Goal: Communication & Community: Connect with others

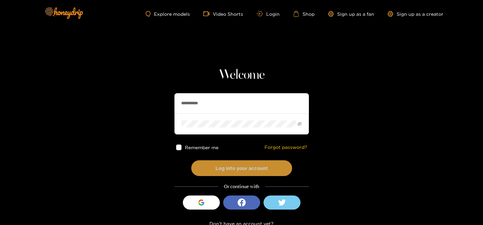
click at [205, 171] on button "Log into your account" at bounding box center [241, 169] width 101 height 16
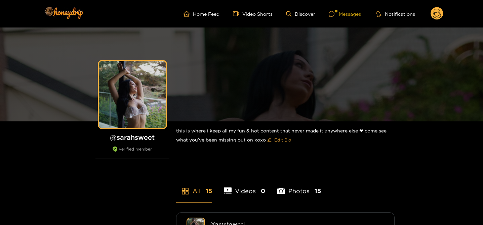
click at [338, 16] on div at bounding box center [334, 14] width 10 height 6
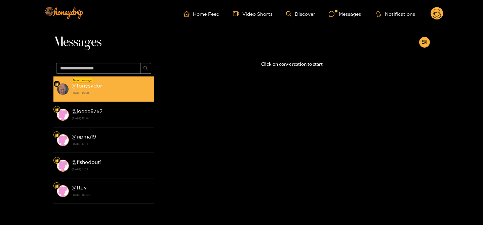
click at [108, 83] on div "@ tonysydor [DATE] 18:50" at bounding box center [111, 89] width 79 height 15
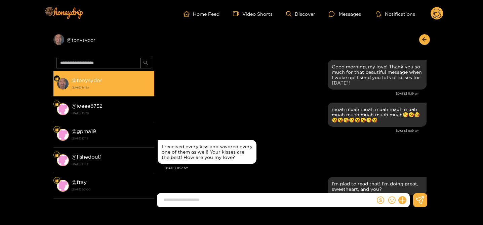
scroll to position [719, 0]
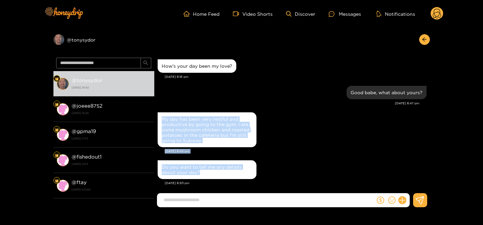
drag, startPoint x: 166, startPoint y: 111, endPoint x: 221, endPoint y: 169, distance: 80.8
copy div "My day has been very restful and productive by going to the gym. I ate some mus…"
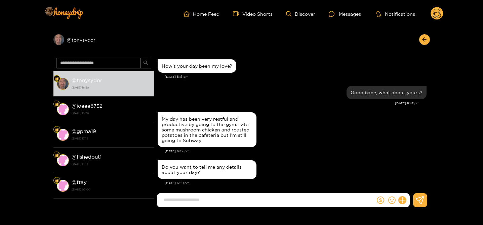
click at [188, 201] on input at bounding box center [267, 200] width 215 height 11
paste input "**********"
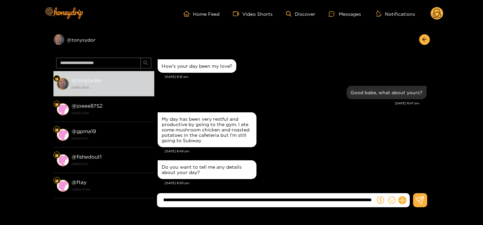
scroll to position [0, 224]
type input "**********"
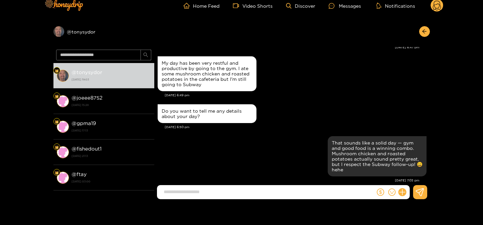
scroll to position [0, 0]
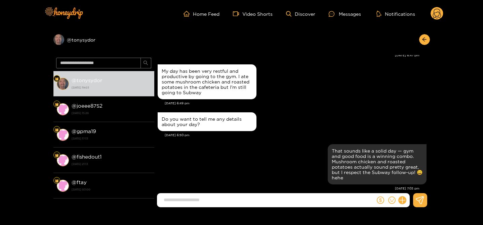
click at [435, 13] on circle at bounding box center [436, 13] width 13 height 13
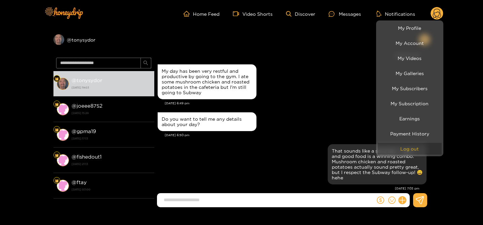
click at [405, 152] on button "Log out" at bounding box center [410, 149] width 64 height 12
